Goal: Find contact information: Obtain details needed to contact an individual or organization

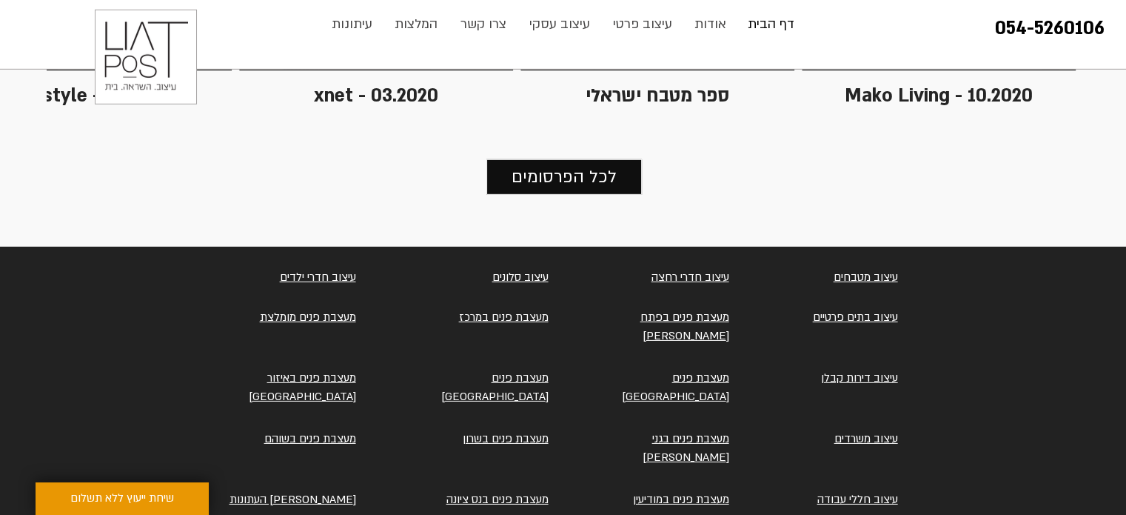
scroll to position [4618, 0]
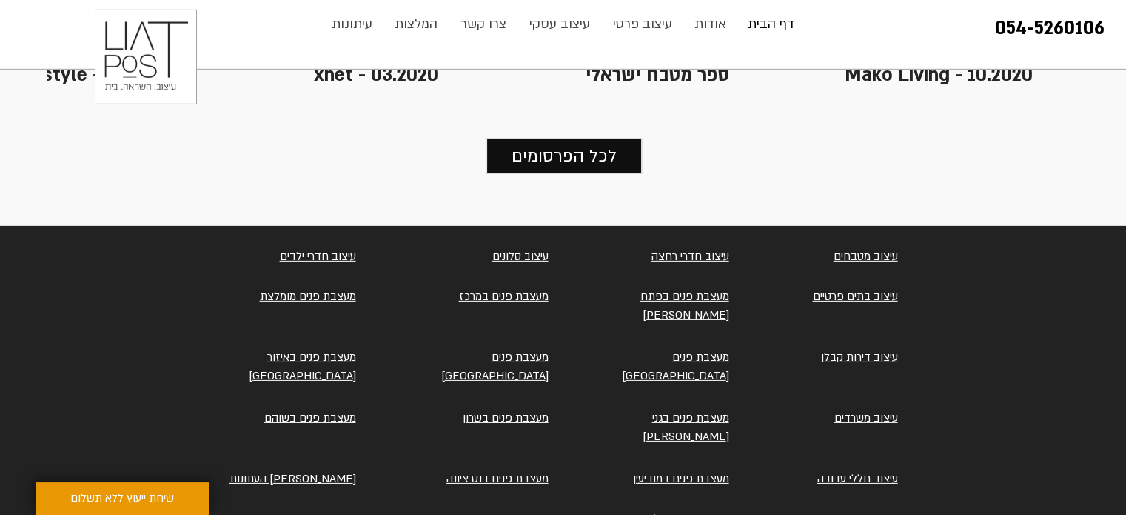
click at [874, 249] on link "עיצוב מטבחים" at bounding box center [866, 256] width 64 height 15
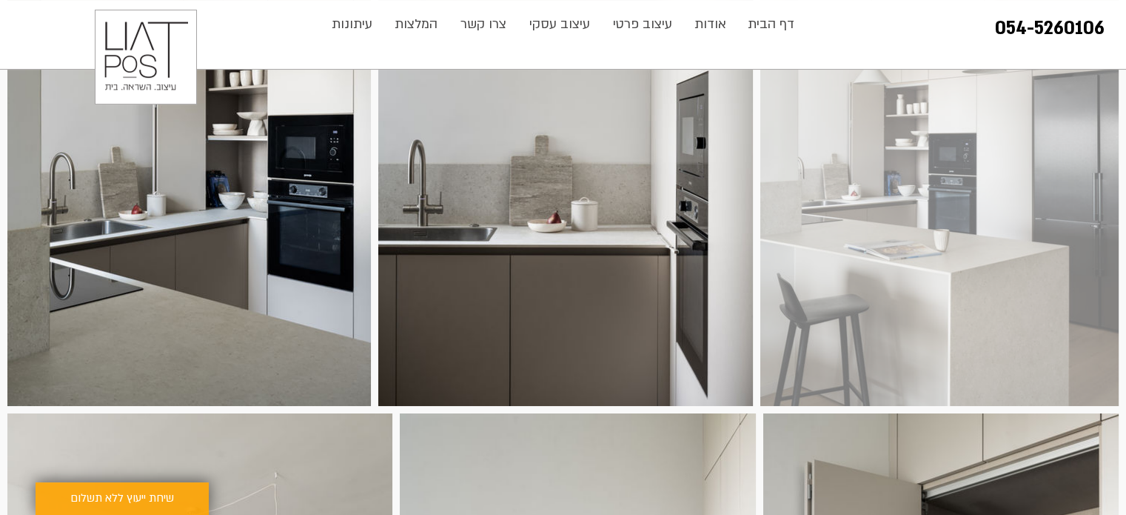
scroll to position [370, 0]
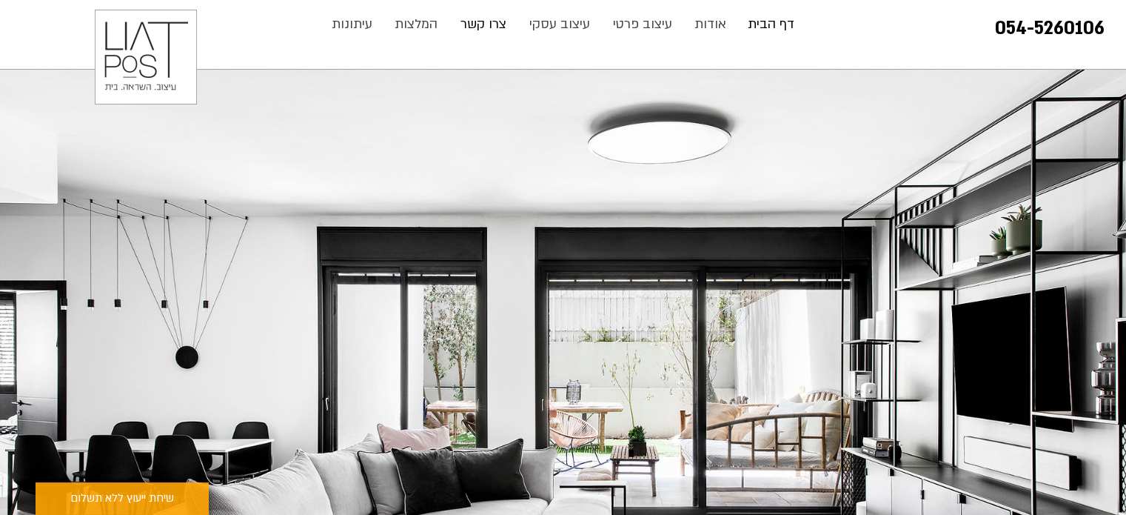
click at [480, 25] on p "צרו קשר" at bounding box center [483, 25] width 61 height 30
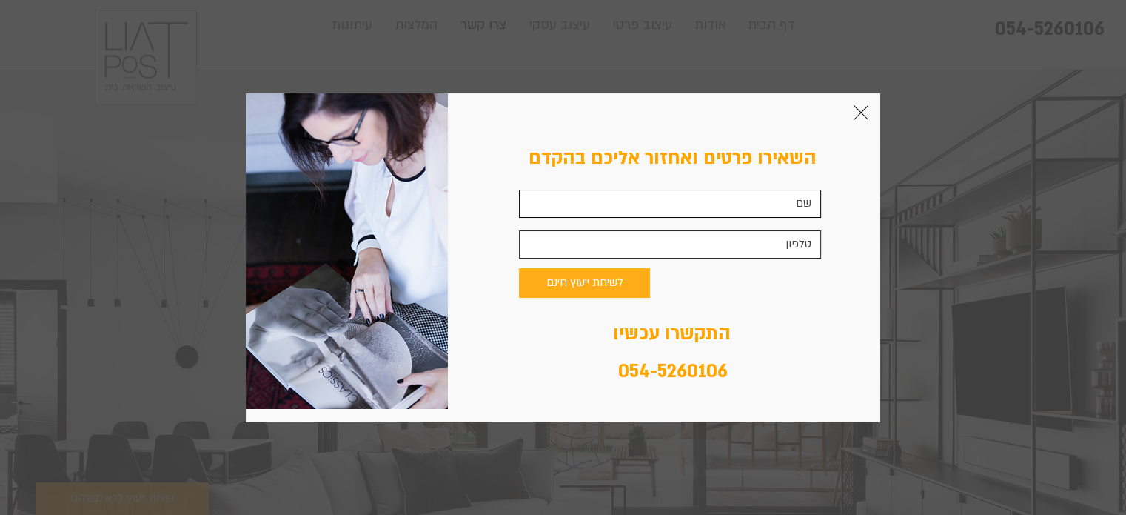
click at [678, 212] on input "צור קשר" at bounding box center [670, 204] width 302 height 28
type input "[PERSON_NAME]"
click at [692, 254] on input "צור קשר" at bounding box center [670, 244] width 302 height 28
type input "0547710099"
click at [855, 110] on icon "חזרה לאתר" at bounding box center [861, 112] width 15 height 15
